Goal: Task Accomplishment & Management: Manage account settings

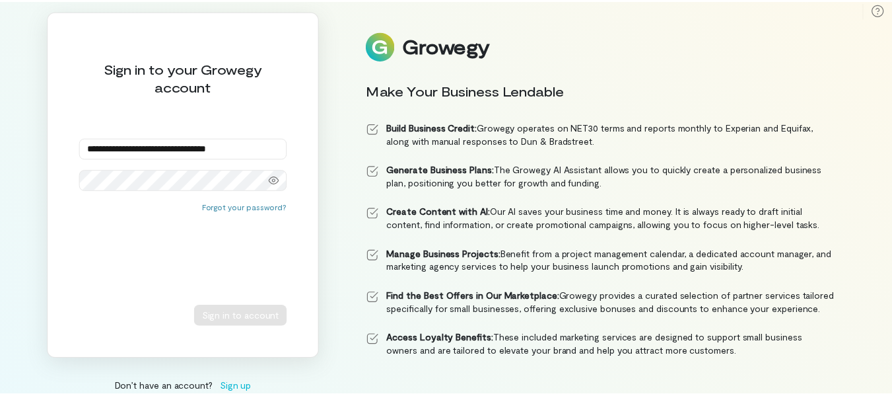
scroll to position [9, 0]
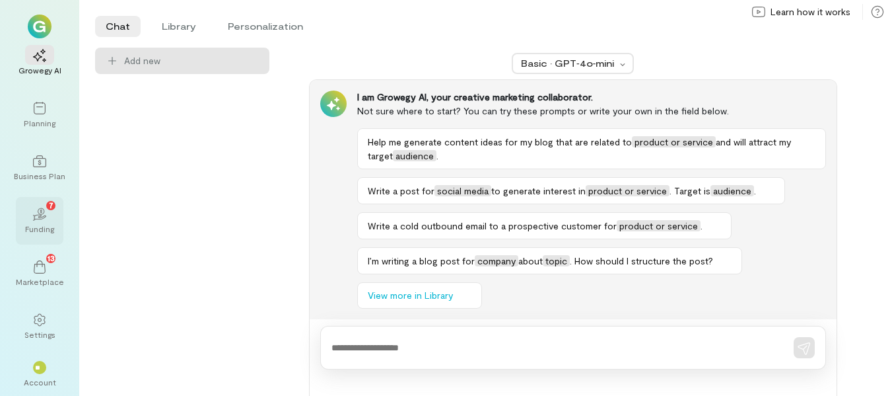
click at [36, 218] on icon "02" at bounding box center [39, 213] width 13 height 13
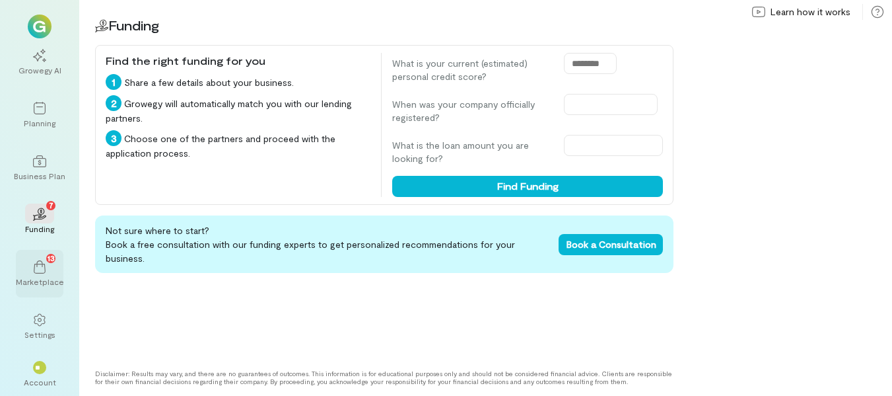
click at [41, 268] on icon at bounding box center [39, 266] width 13 height 13
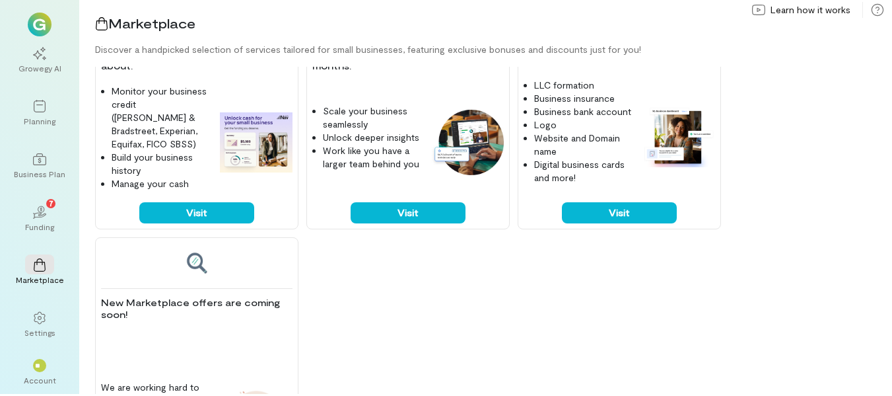
scroll to position [777, 0]
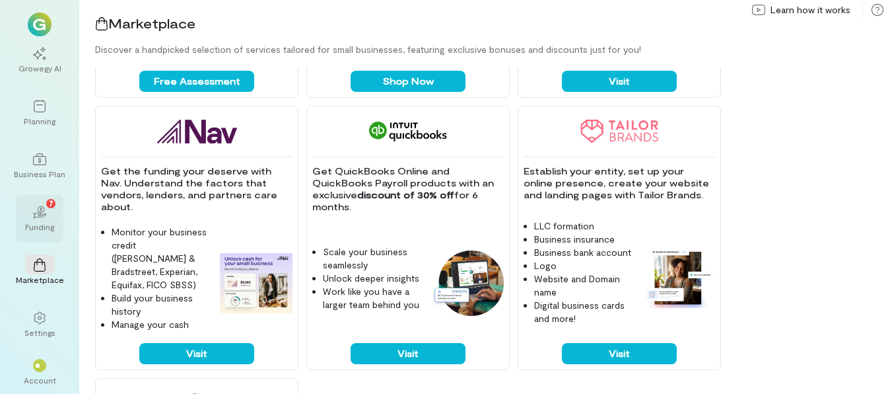
click at [29, 203] on div "02 7" at bounding box center [39, 211] width 29 height 20
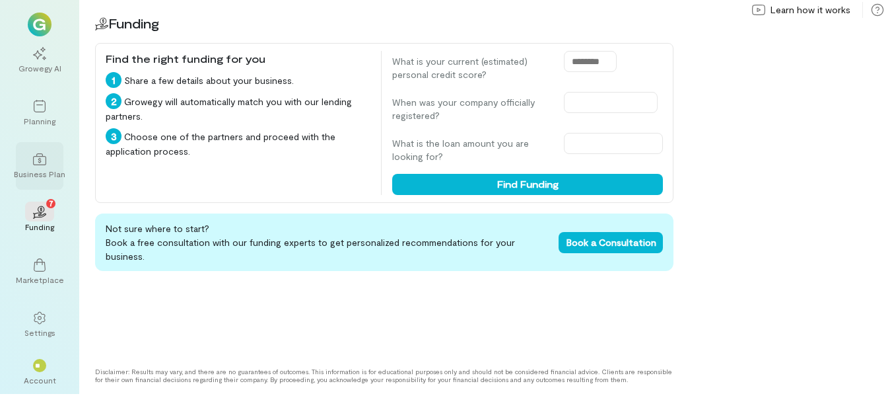
click at [35, 166] on div at bounding box center [39, 159] width 29 height 20
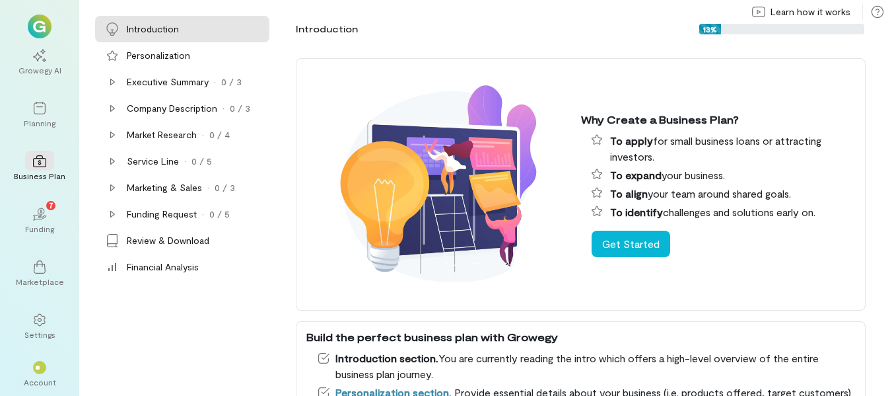
scroll to position [2, 0]
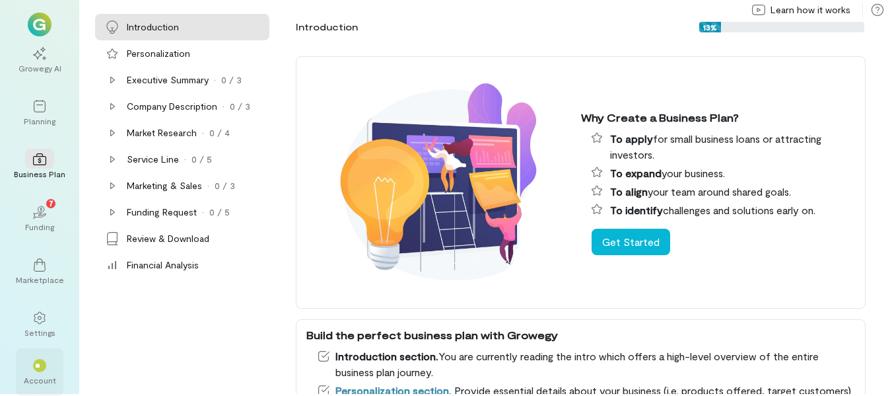
click at [32, 365] on div "**" at bounding box center [39, 365] width 29 height 20
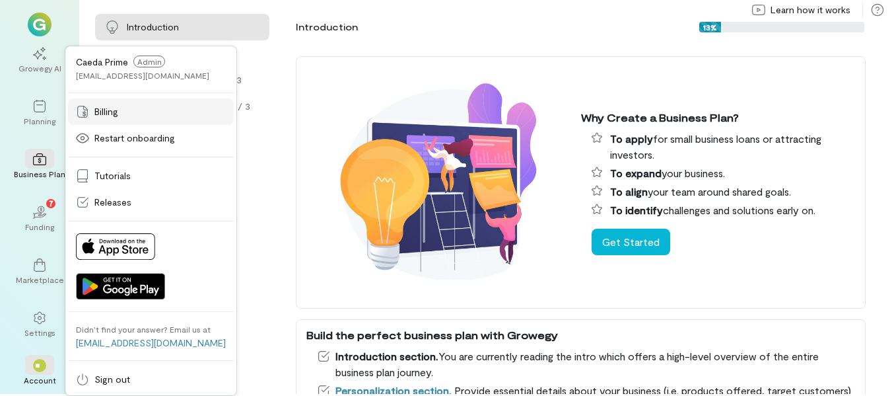
click at [100, 106] on span "Billing" at bounding box center [106, 111] width 24 height 13
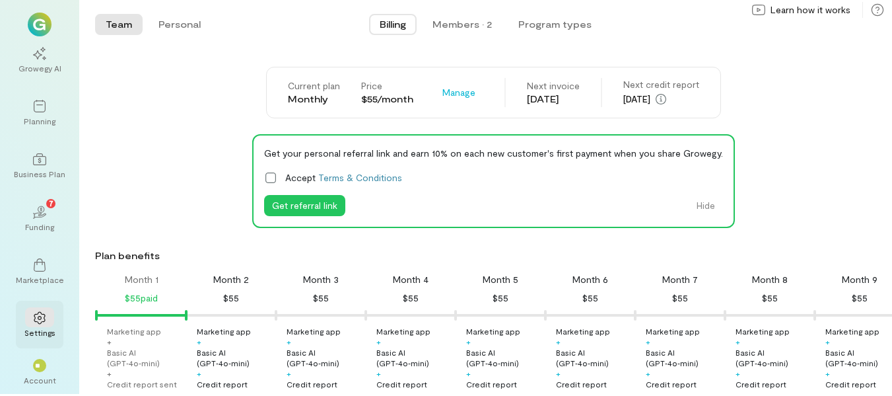
click at [42, 327] on div "Settings" at bounding box center [39, 332] width 31 height 11
click at [40, 363] on span "**" at bounding box center [39, 365] width 9 height 8
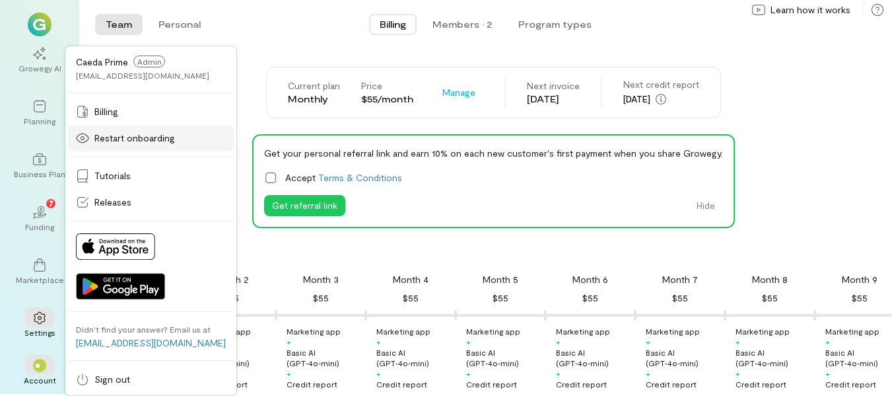
click at [125, 138] on span "Restart onboarding" at bounding box center [134, 137] width 81 height 13
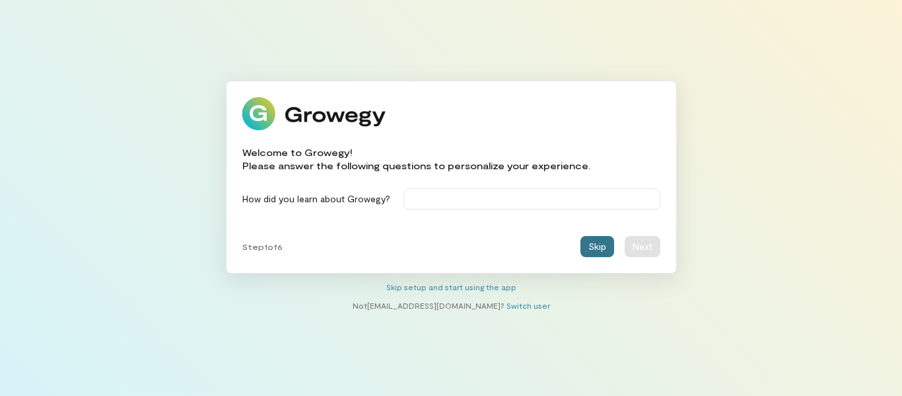
click at [594, 246] on button "Skip" at bounding box center [597, 246] width 34 height 21
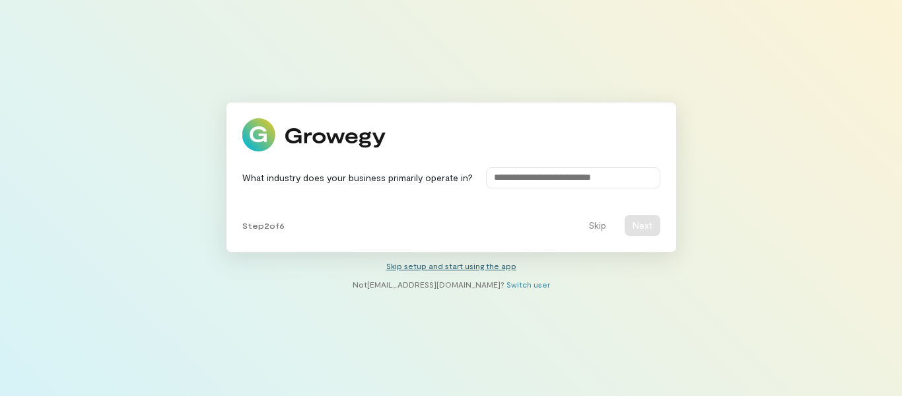
click at [401, 264] on link "Skip setup and start using the app" at bounding box center [451, 265] width 130 height 9
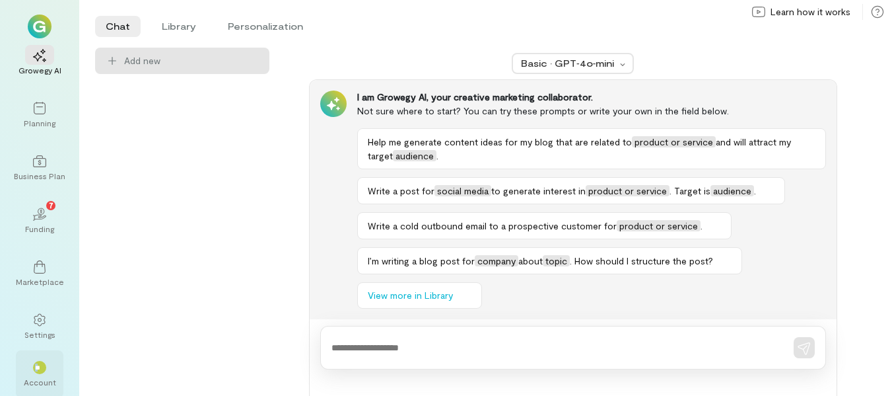
click at [38, 368] on span "**" at bounding box center [39, 367] width 9 height 8
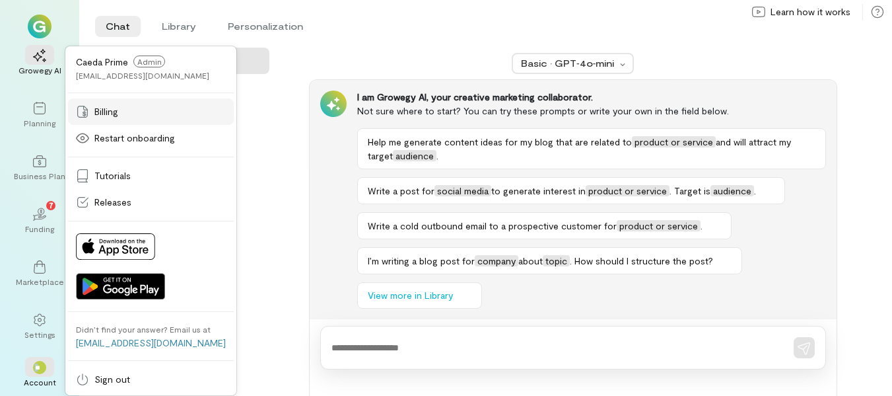
click at [90, 104] on link "Billing" at bounding box center [151, 111] width 166 height 26
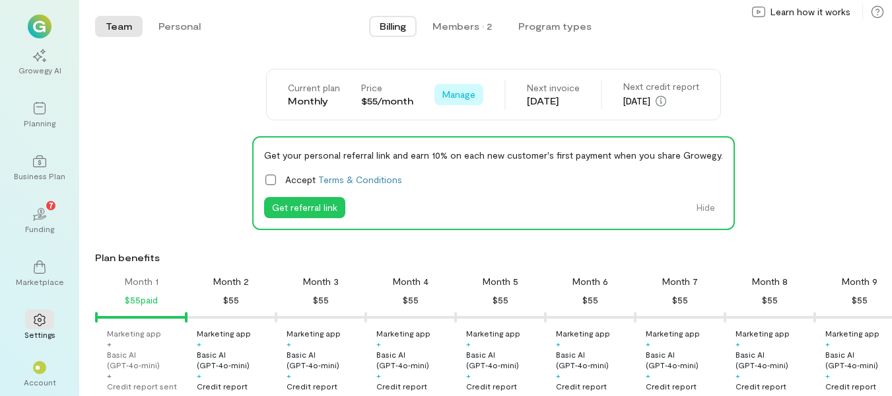
click at [443, 94] on span "Manage" at bounding box center [458, 94] width 33 height 13
click at [819, 84] on div "Current plan Monthly Price $55/month Manage See Annual Plan Cancel plan Next in…" at bounding box center [493, 95] width 797 height 52
